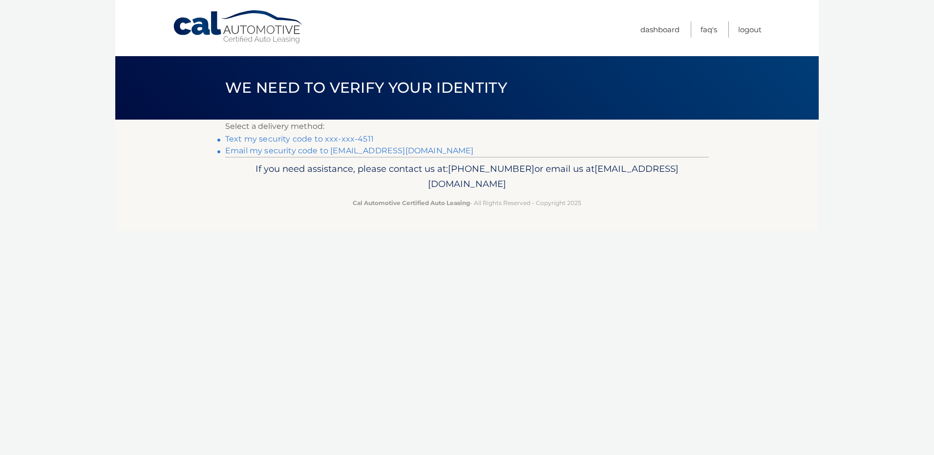
click at [276, 138] on link "Text my security code to xxx-xxx-4511" at bounding box center [299, 138] width 149 height 9
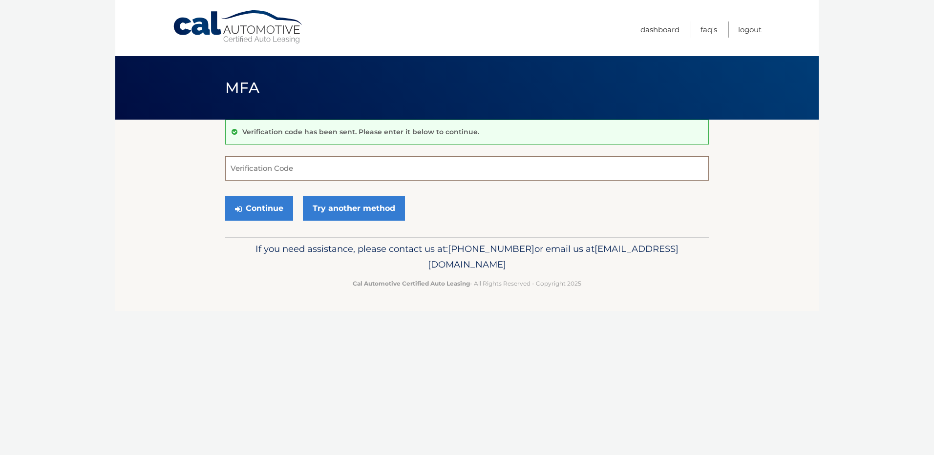
click at [235, 165] on input "Verification Code" at bounding box center [467, 168] width 484 height 24
type input "196650"
click at [251, 210] on button "Continue" at bounding box center [259, 208] width 68 height 24
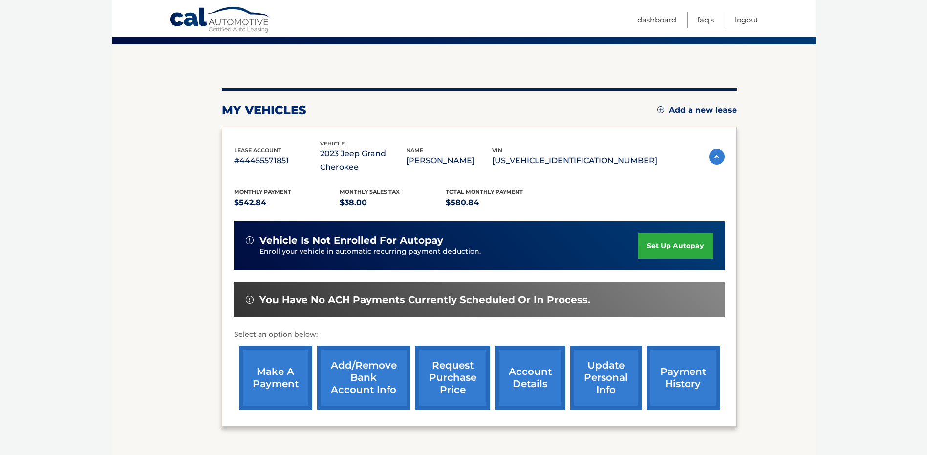
scroll to position [147, 0]
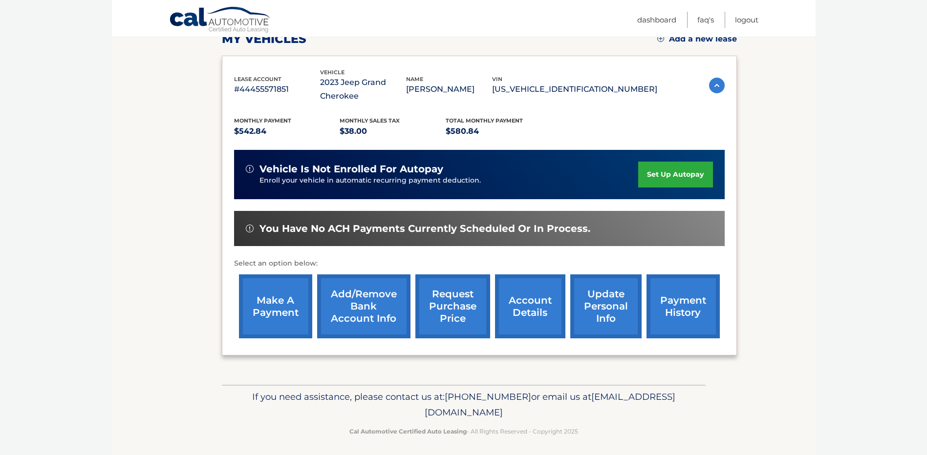
click at [677, 308] on link "payment history" at bounding box center [682, 307] width 73 height 64
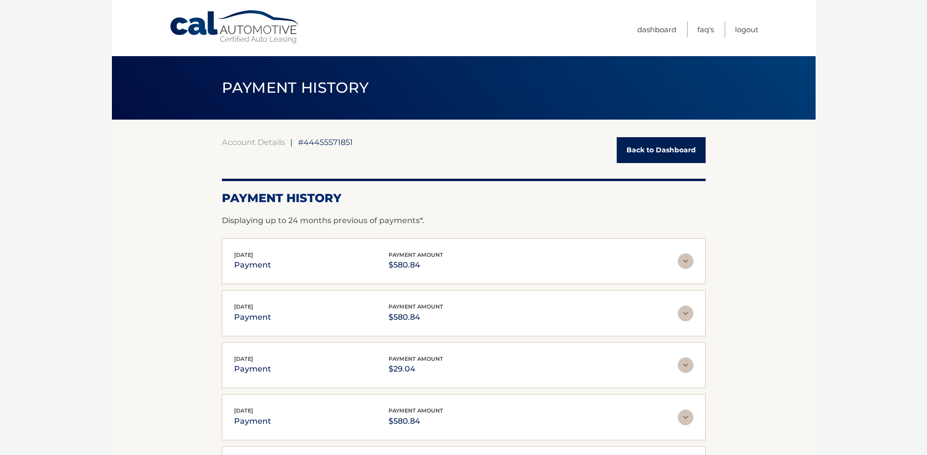
click at [639, 149] on link "Back to Dashboard" at bounding box center [660, 150] width 89 height 26
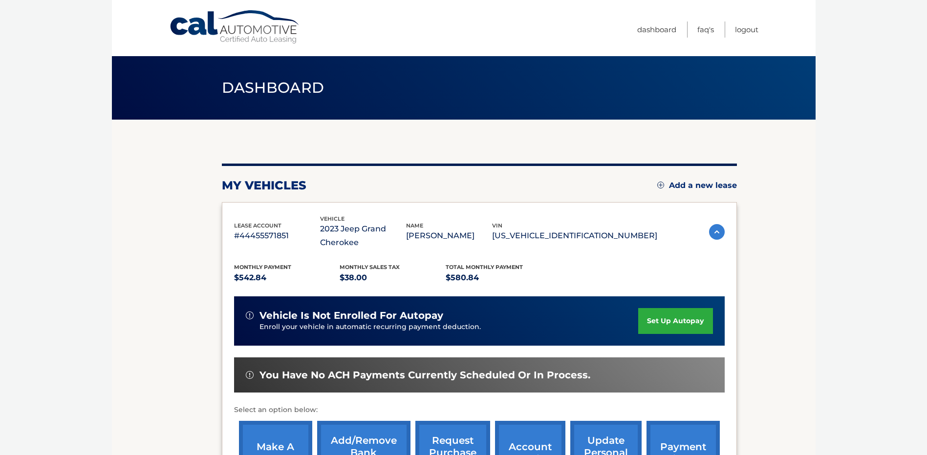
scroll to position [98, 0]
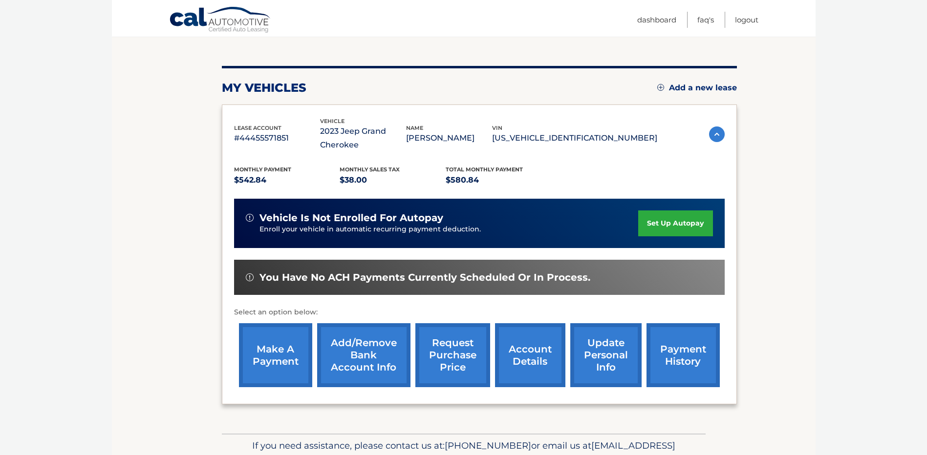
click at [260, 359] on link "make a payment" at bounding box center [275, 355] width 73 height 64
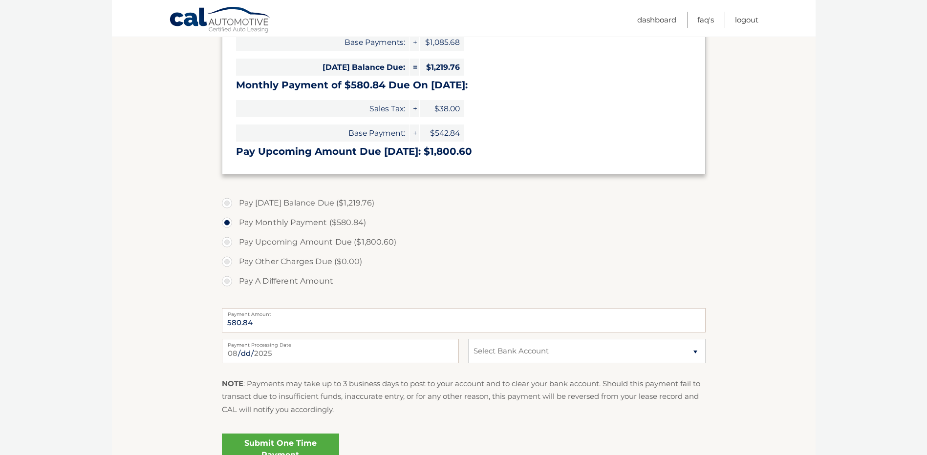
scroll to position [236, 0]
click at [226, 281] on label "Pay A Different Amount" at bounding box center [464, 281] width 484 height 20
click at [226, 281] on input "Pay A Different Amount" at bounding box center [231, 279] width 10 height 16
radio input "true"
click at [230, 223] on label "Pay Monthly Payment ($580.84)" at bounding box center [464, 223] width 484 height 20
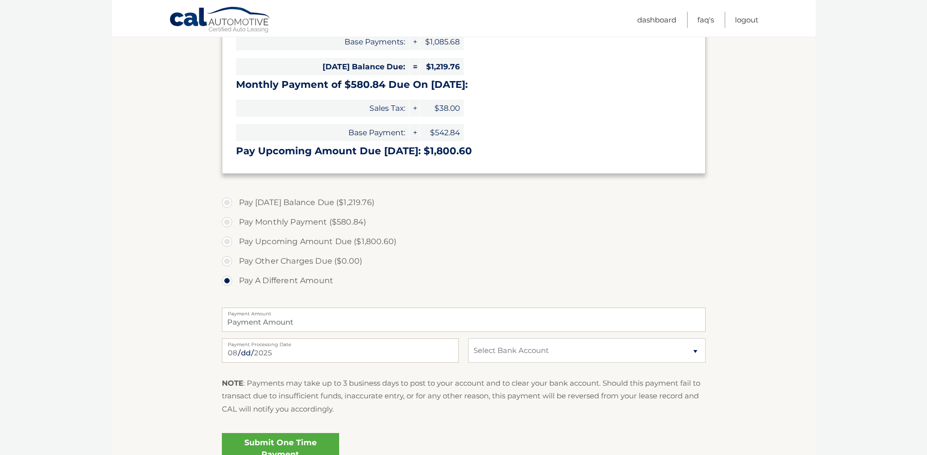
click at [230, 223] on input "Pay Monthly Payment ($580.84)" at bounding box center [231, 221] width 10 height 16
radio input "true"
type input "580.84"
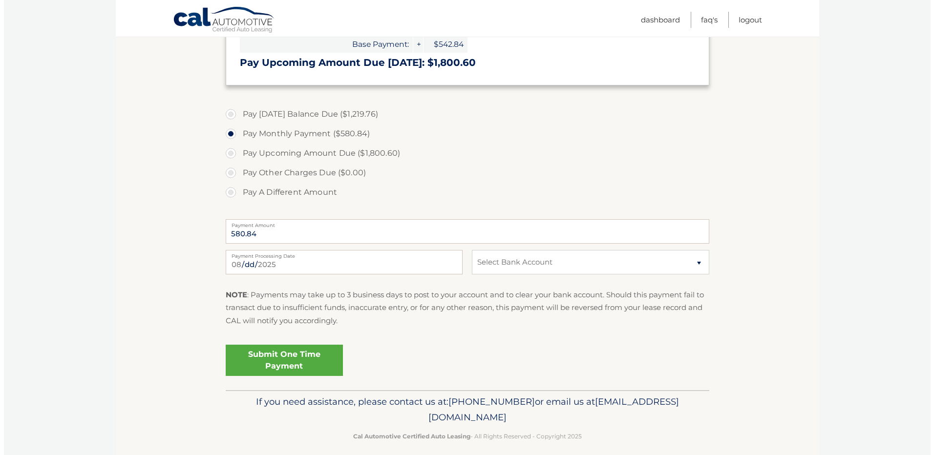
scroll to position [334, 0]
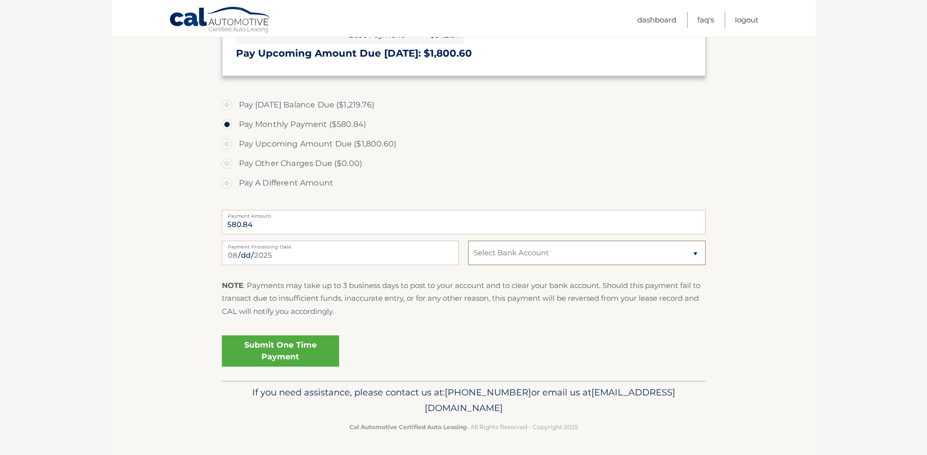
click at [483, 256] on select "Select Bank Account Checking USAA FEDERAL SAVINGS BANK *****9085 Checking WELLS…" at bounding box center [586, 253] width 237 height 24
select select "NzFkZDc0MDItNWRhNi00ZmQxLThiMGQtZmIwZmUwYjllZTVl"
click at [468, 241] on select "Select Bank Account Checking USAA FEDERAL SAVINGS BANK *****9085 Checking WELLS…" at bounding box center [586, 253] width 237 height 24
click at [157, 342] on section "Account Overview | Make a Payment Payment Information Balance Forward: Late Cha…" at bounding box center [463, 83] width 703 height 595
click at [255, 345] on link "Submit One Time Payment" at bounding box center [280, 351] width 117 height 31
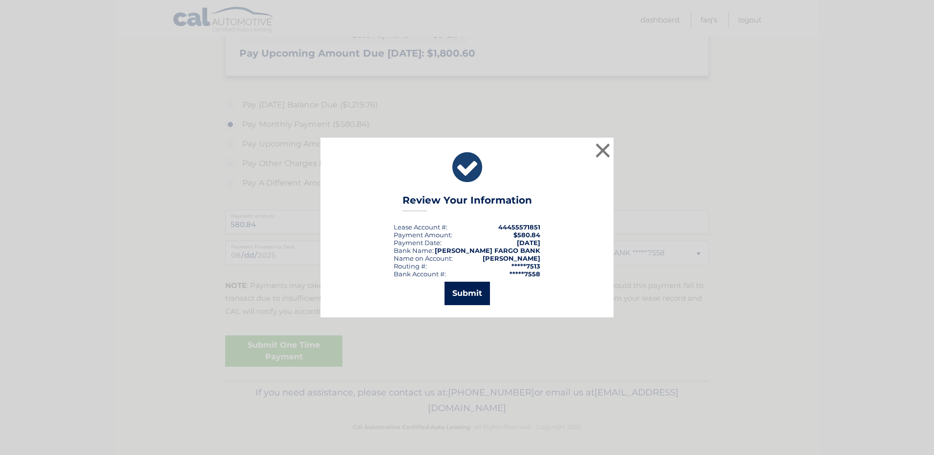
click at [468, 292] on button "Submit" at bounding box center [467, 293] width 45 height 23
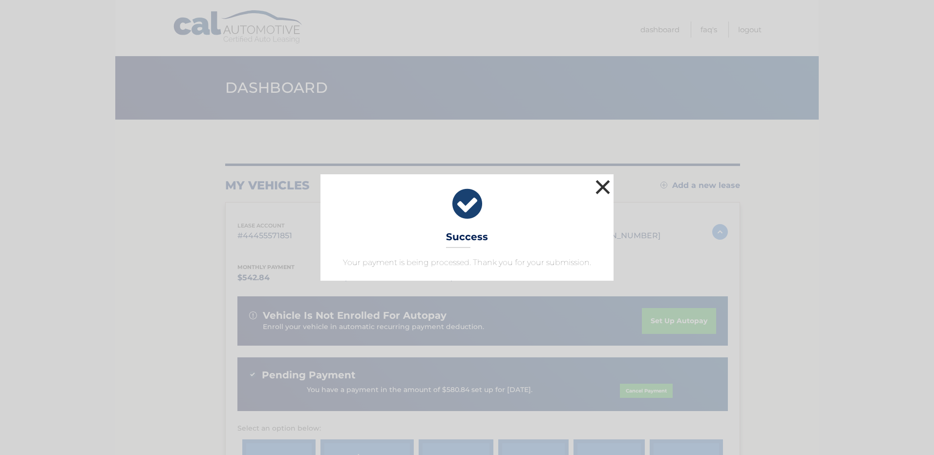
click at [599, 187] on button "×" at bounding box center [603, 187] width 20 height 20
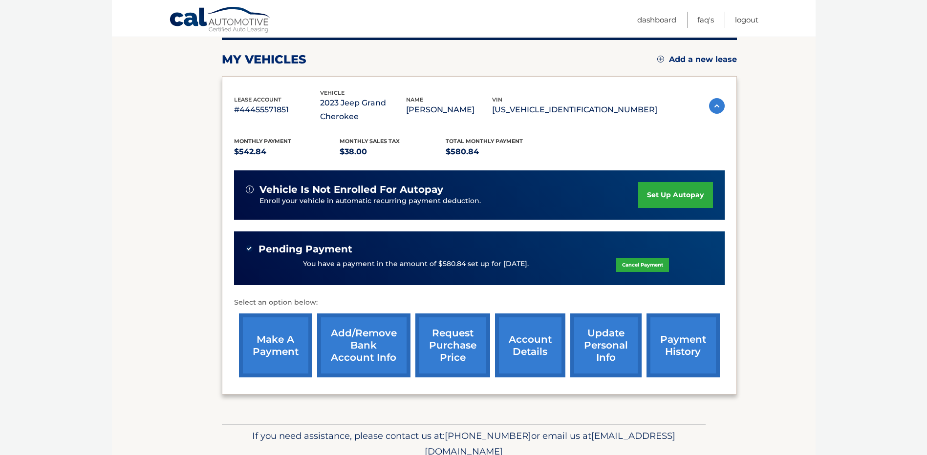
scroll to position [147, 0]
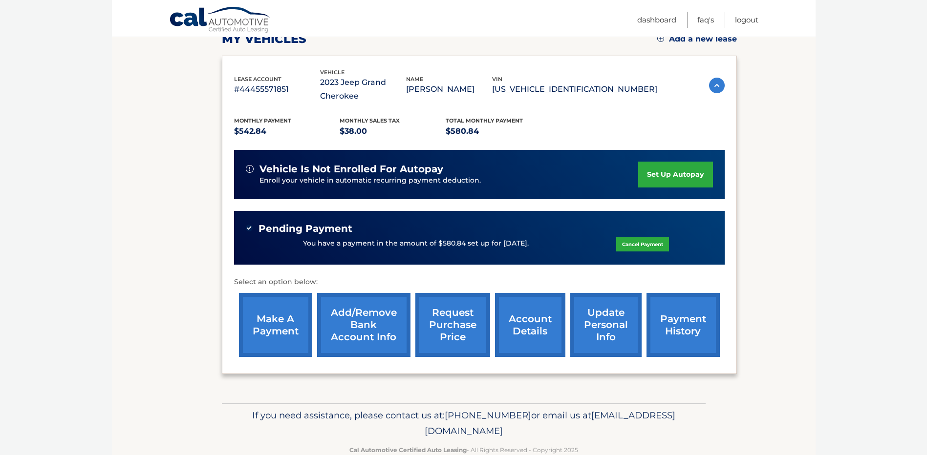
click at [673, 326] on link "payment history" at bounding box center [682, 325] width 73 height 64
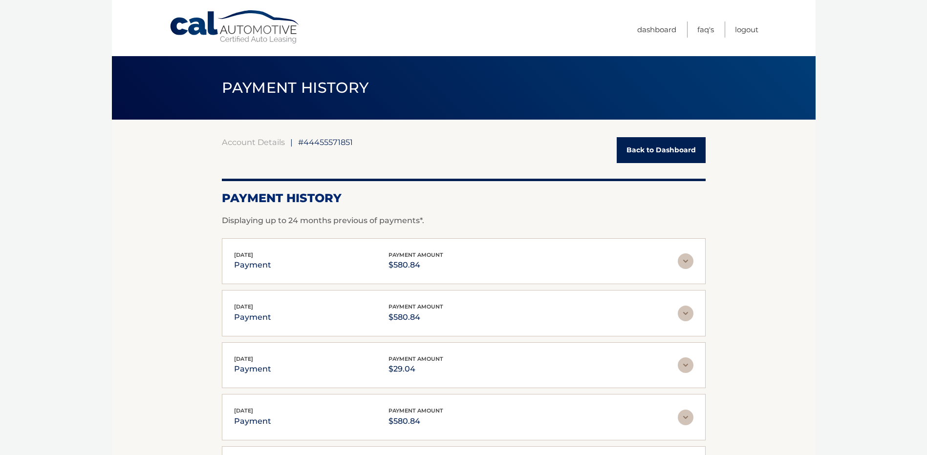
click at [650, 153] on link "Back to Dashboard" at bounding box center [660, 150] width 89 height 26
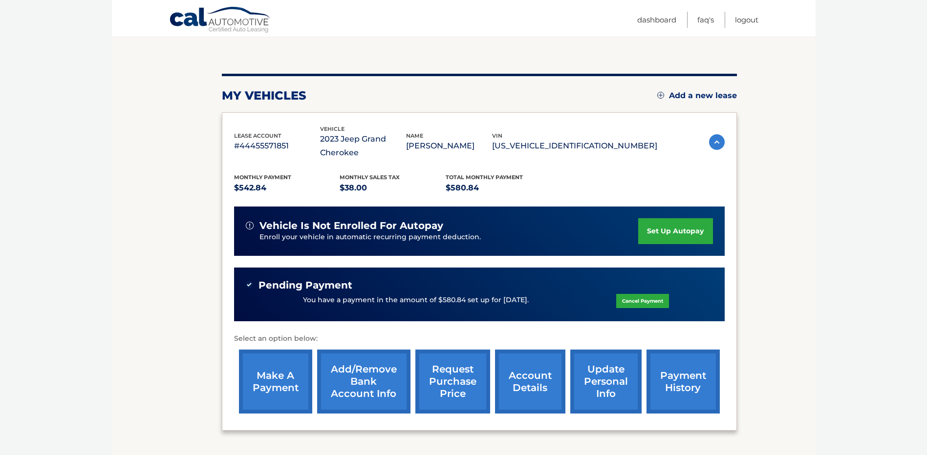
scroll to position [147, 0]
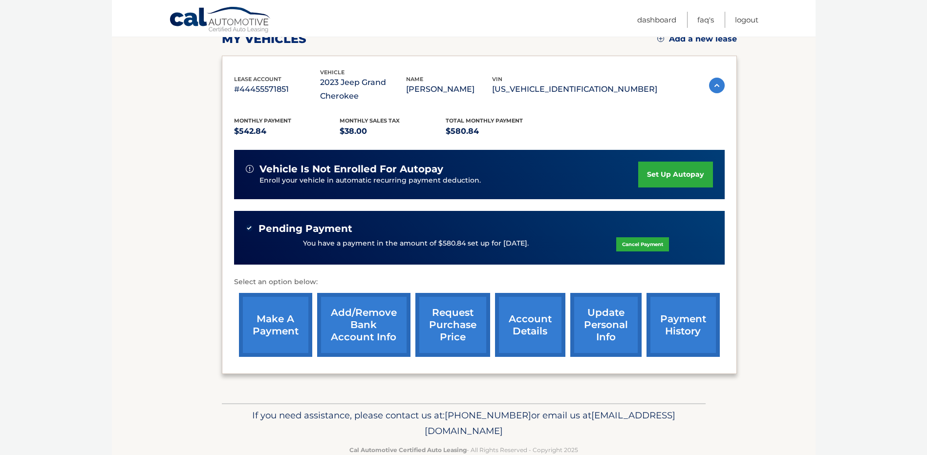
click at [678, 324] on link "payment history" at bounding box center [682, 325] width 73 height 64
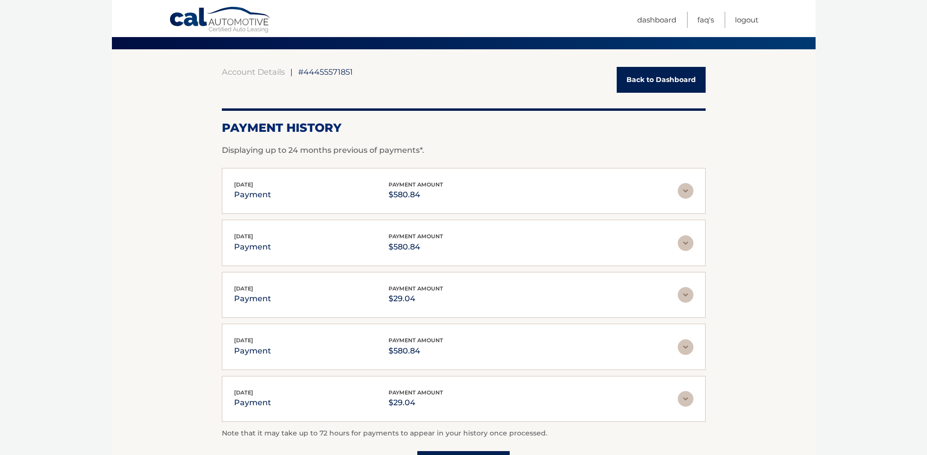
scroll to position [49, 0]
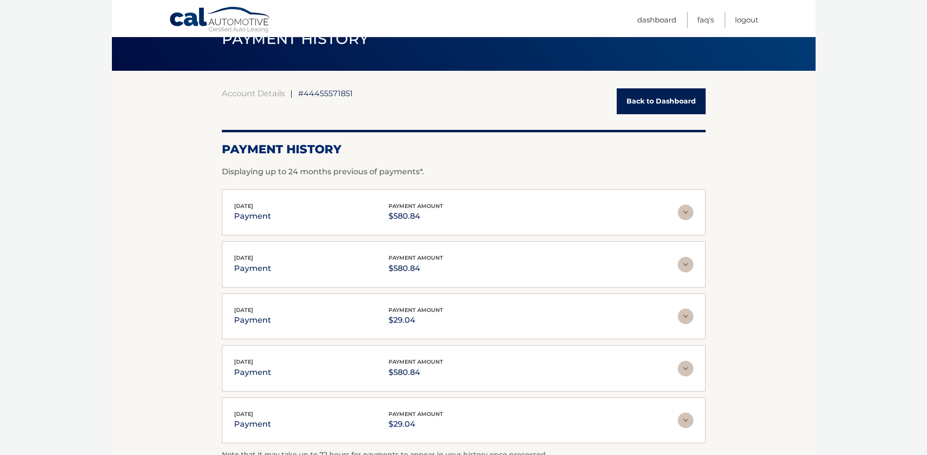
click at [642, 101] on link "Back to Dashboard" at bounding box center [660, 101] width 89 height 26
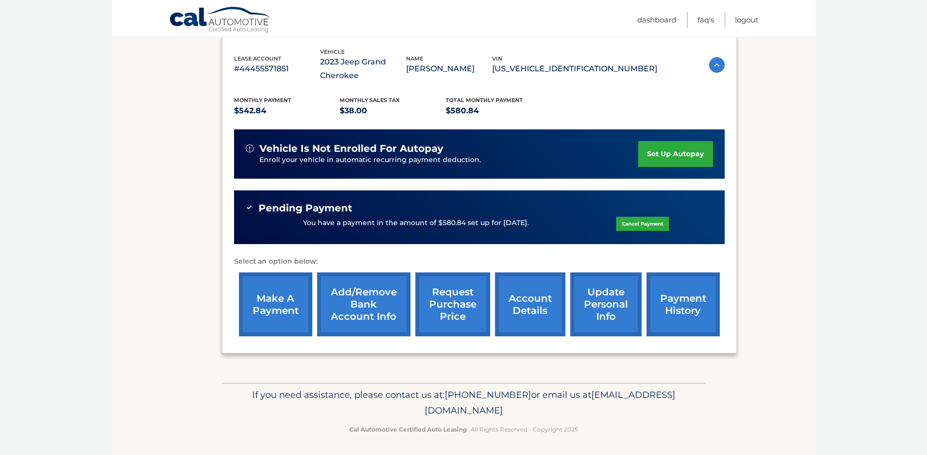
scroll to position [169, 0]
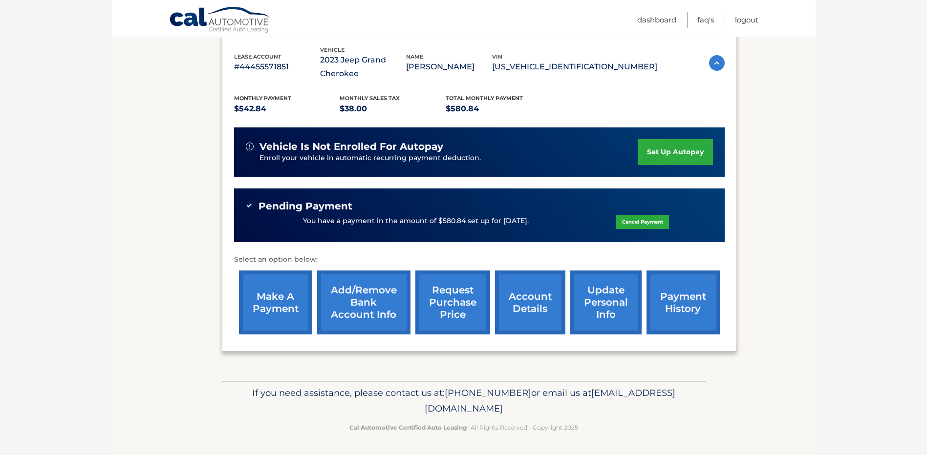
click at [687, 300] on link "payment history" at bounding box center [682, 303] width 73 height 64
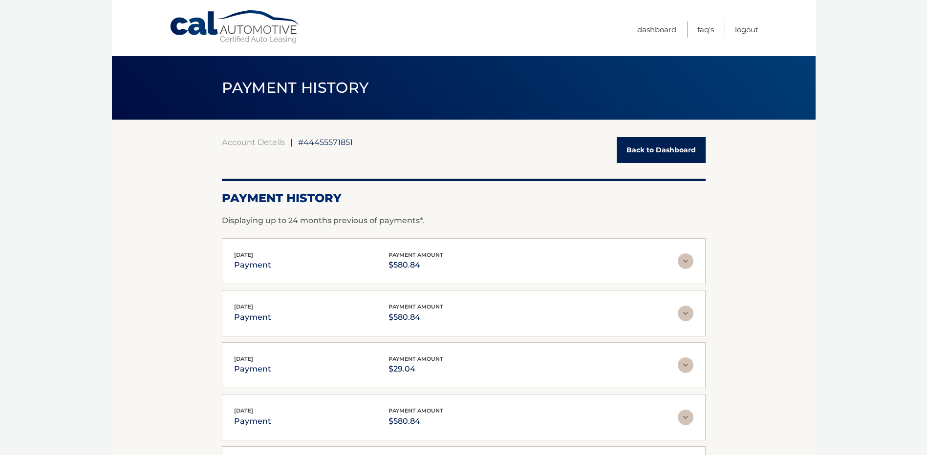
click at [631, 143] on link "Back to Dashboard" at bounding box center [660, 150] width 89 height 26
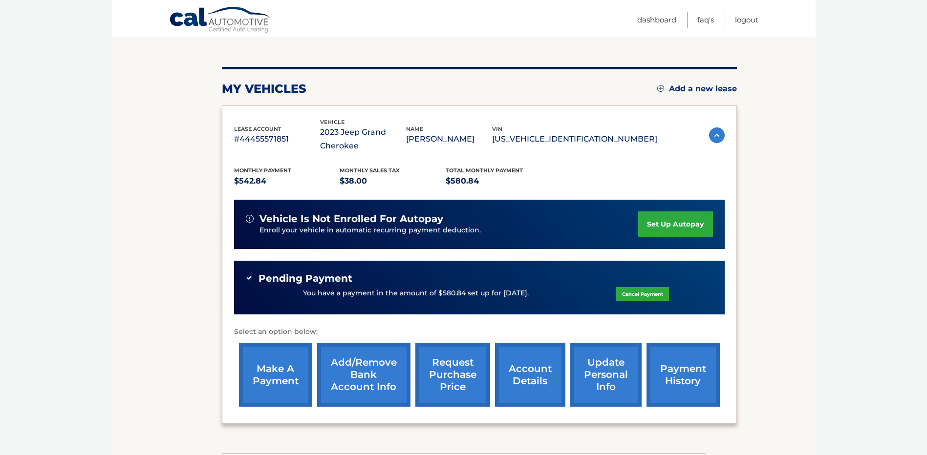
scroll to position [98, 0]
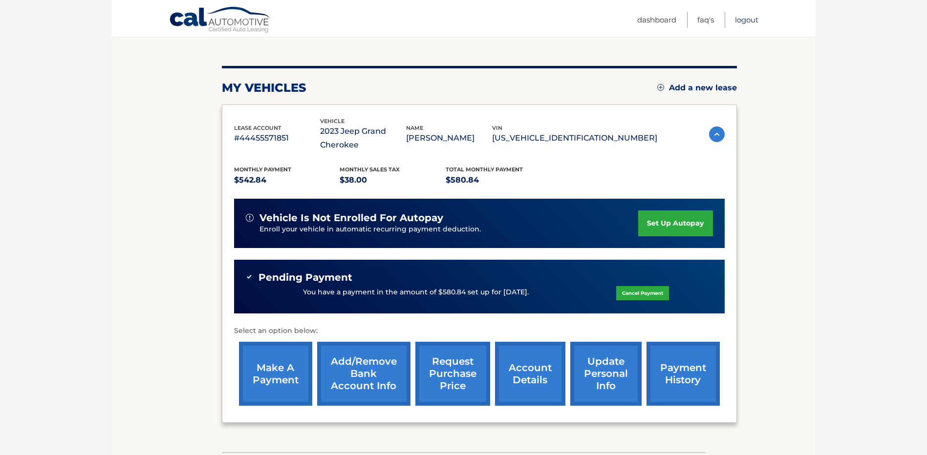
click at [740, 22] on link "Logout" at bounding box center [746, 20] width 23 height 16
